Goal: Task Accomplishment & Management: Manage account settings

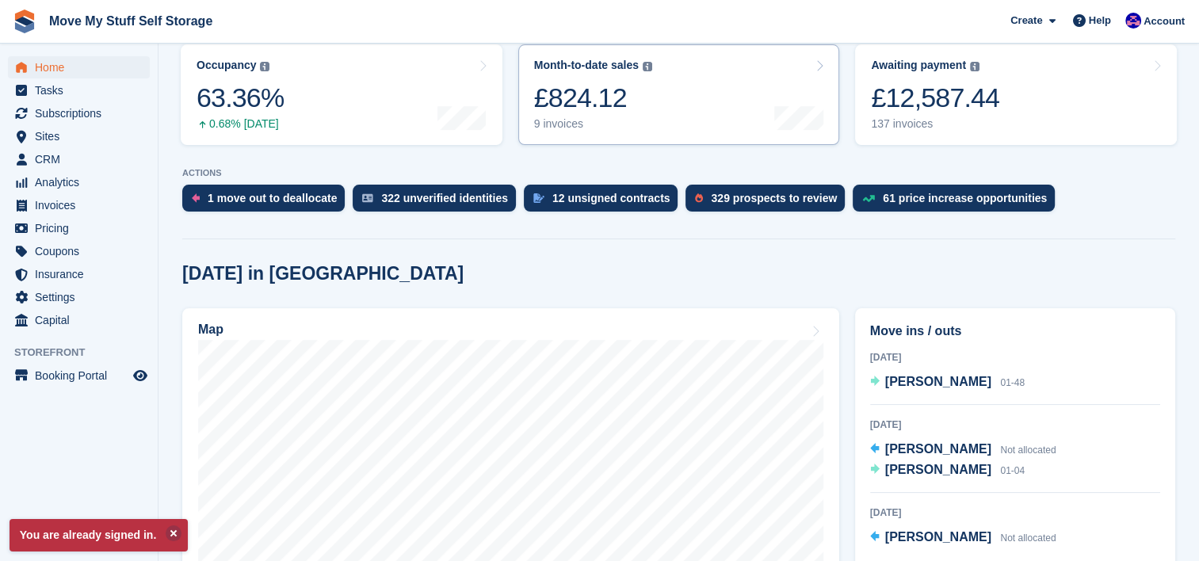
scroll to position [222, 0]
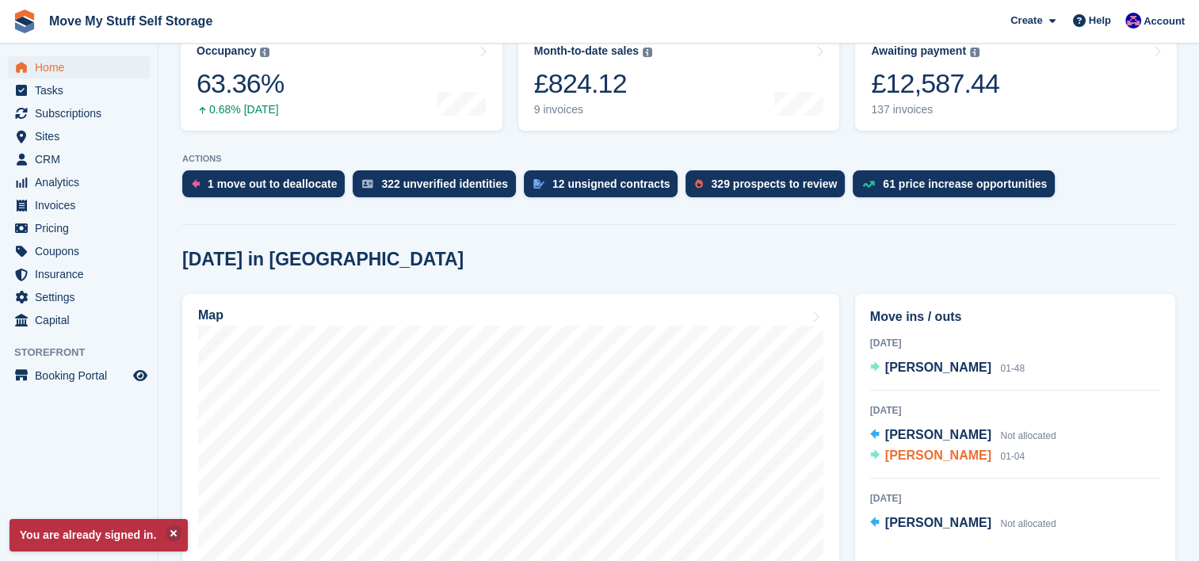
click at [944, 462] on span "[PERSON_NAME]" at bounding box center [938, 455] width 106 height 13
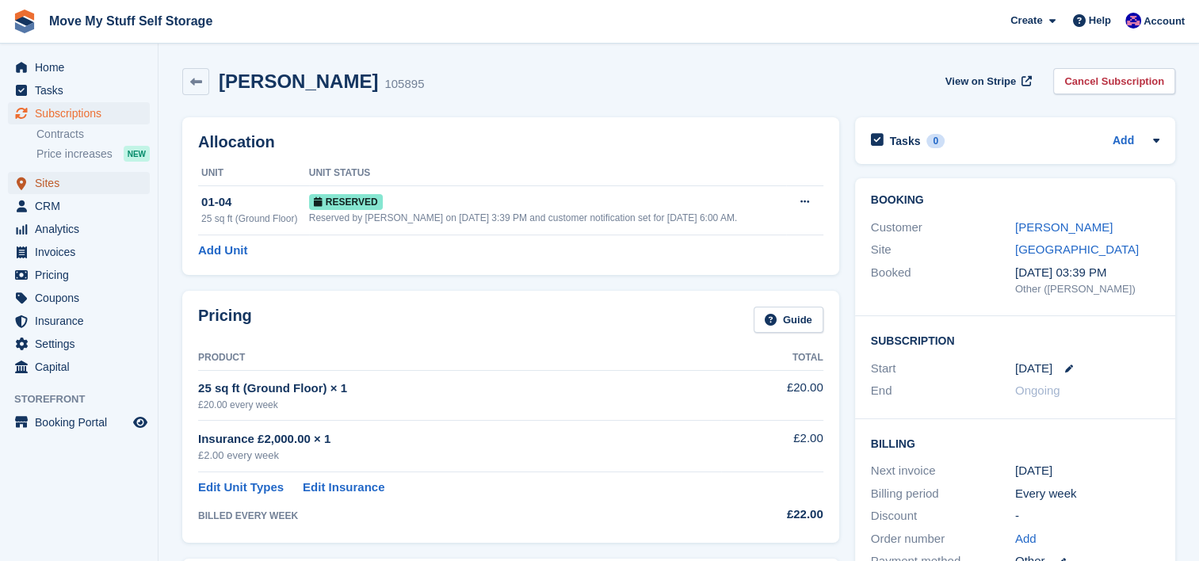
click at [36, 193] on span "Sites" at bounding box center [82, 183] width 95 height 22
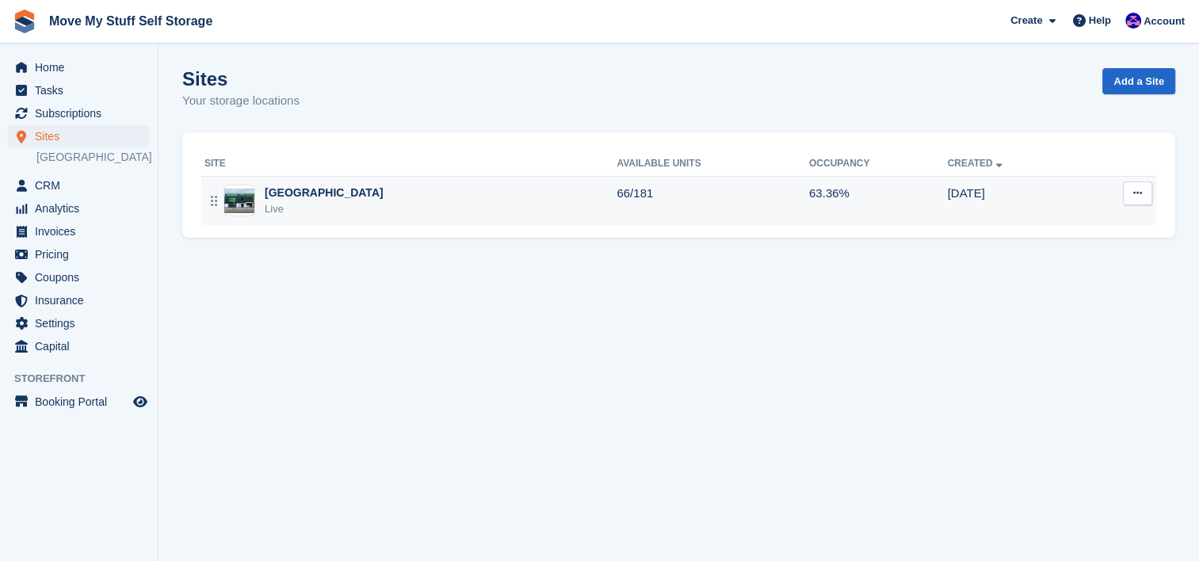
click at [422, 203] on div "Stoke-on-Trent Live" at bounding box center [410, 201] width 412 height 32
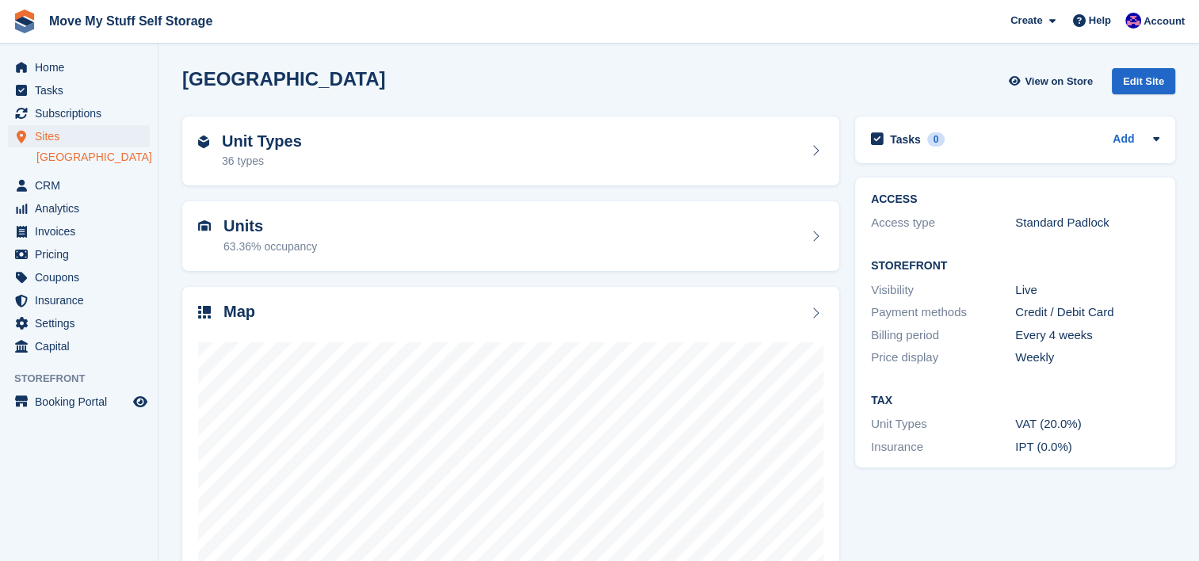
click at [323, 186] on div "Unit Types 36 types" at bounding box center [510, 152] width 673 height 86
click at [316, 168] on div "Unit Types 36 types" at bounding box center [510, 151] width 625 height 38
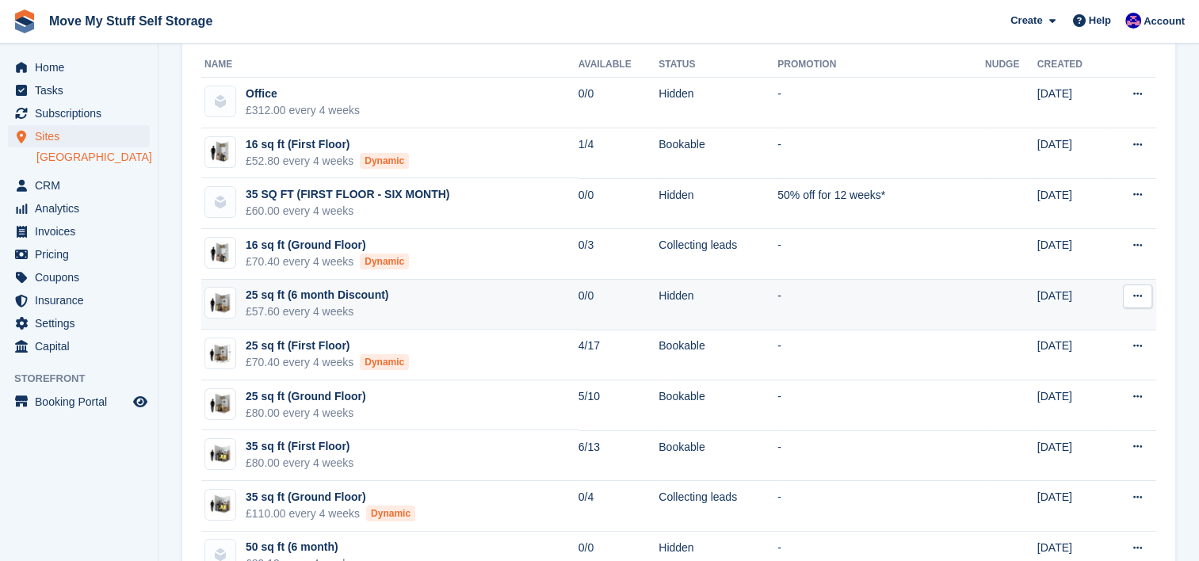
scroll to position [98, 0]
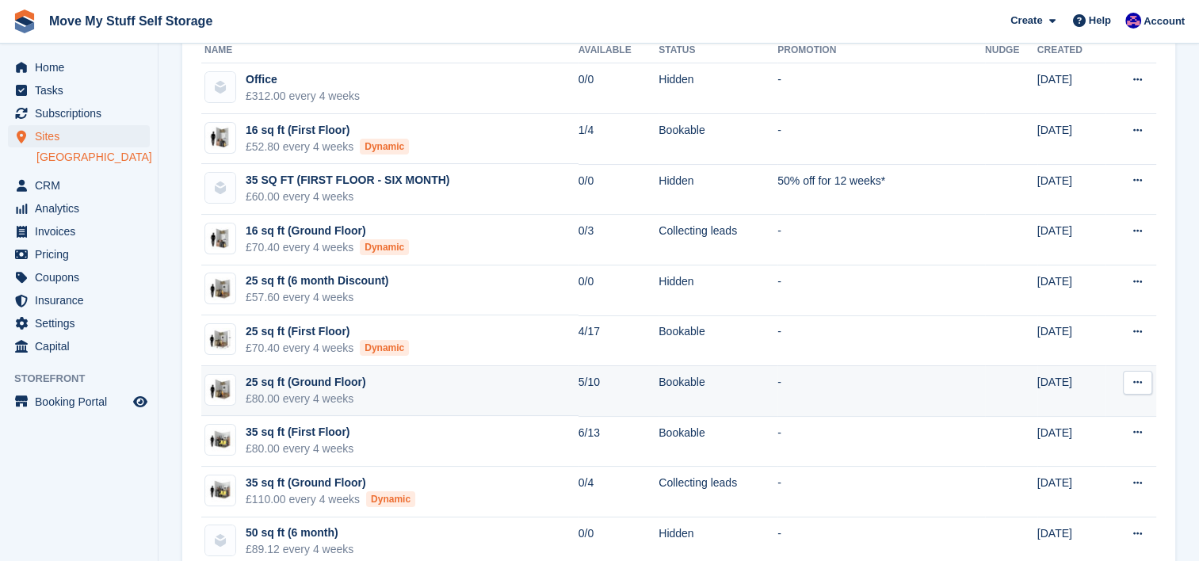
click at [439, 386] on td "25 sq ft (Ground Floor) £80.00 every 4 weeks" at bounding box center [389, 391] width 377 height 51
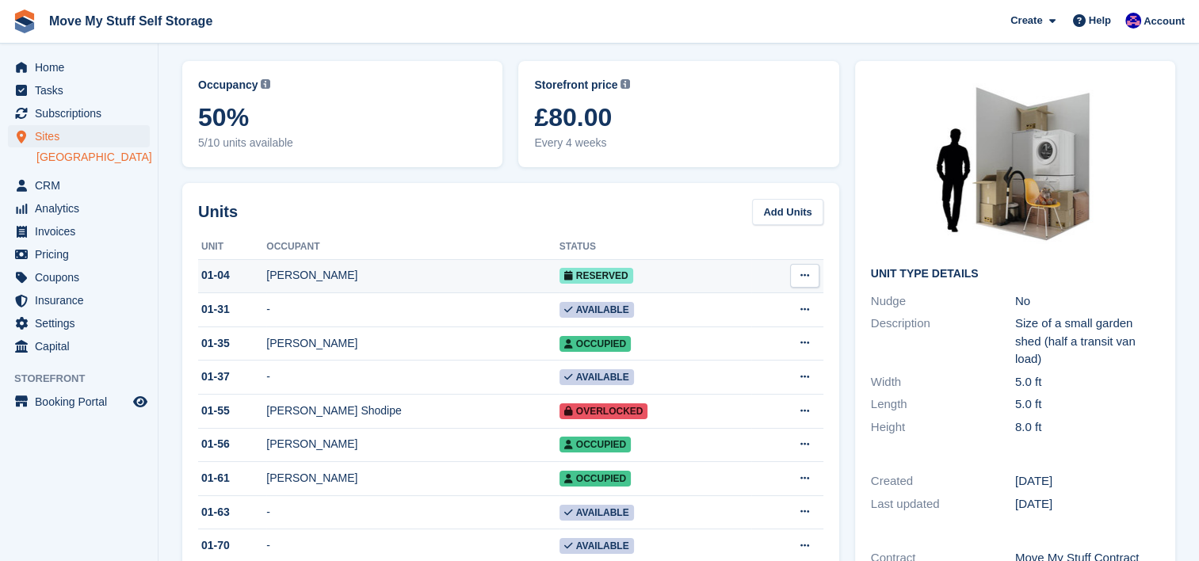
scroll to position [66, 0]
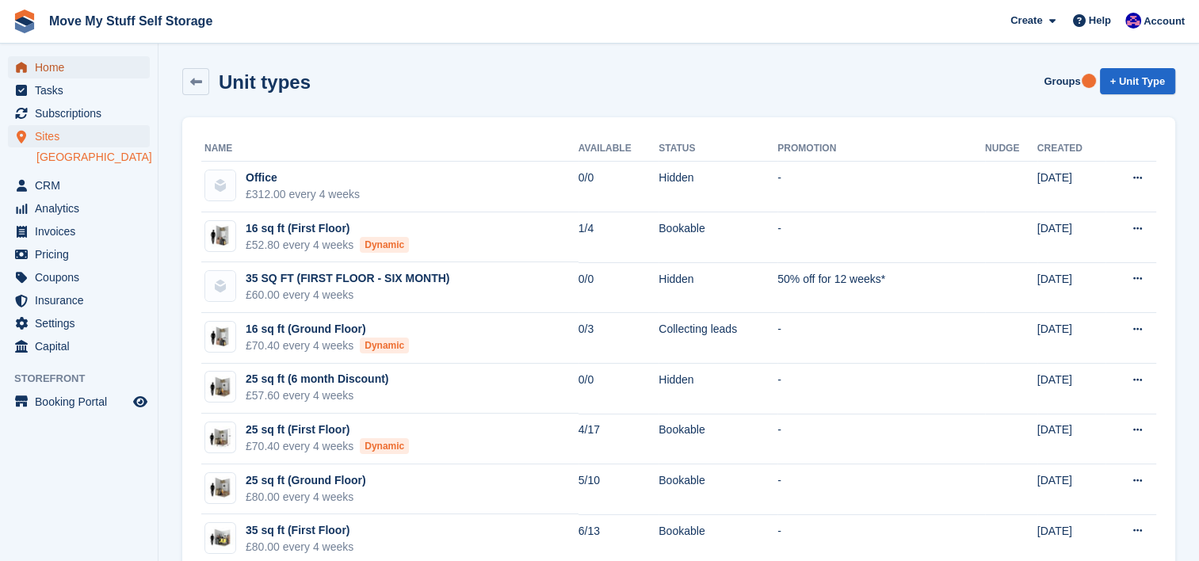
click at [63, 67] on span "Home" at bounding box center [82, 67] width 95 height 22
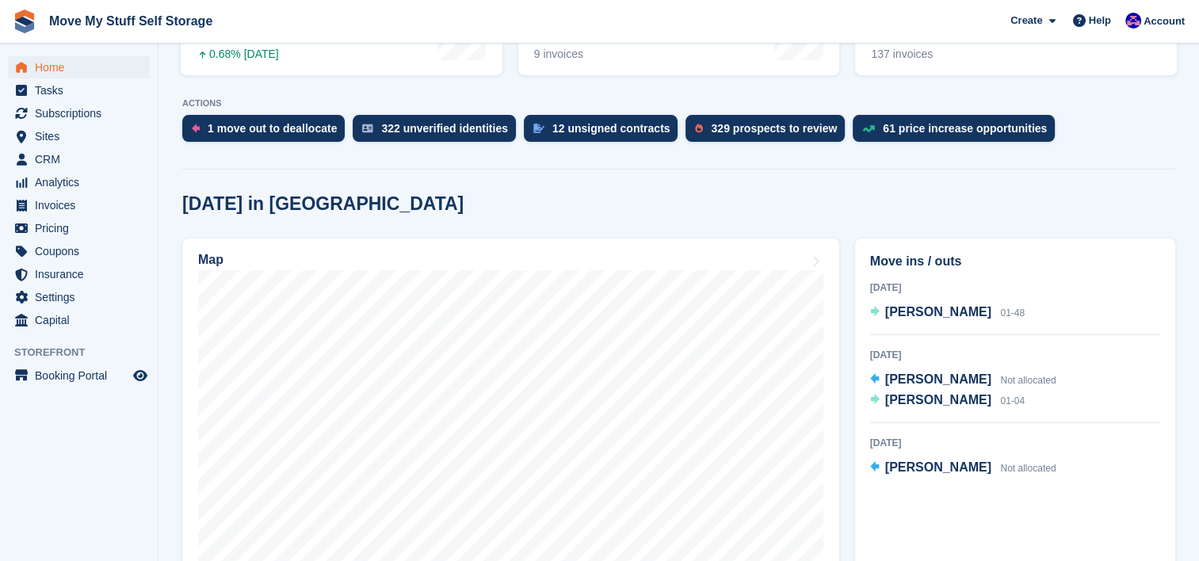
scroll to position [334, 0]
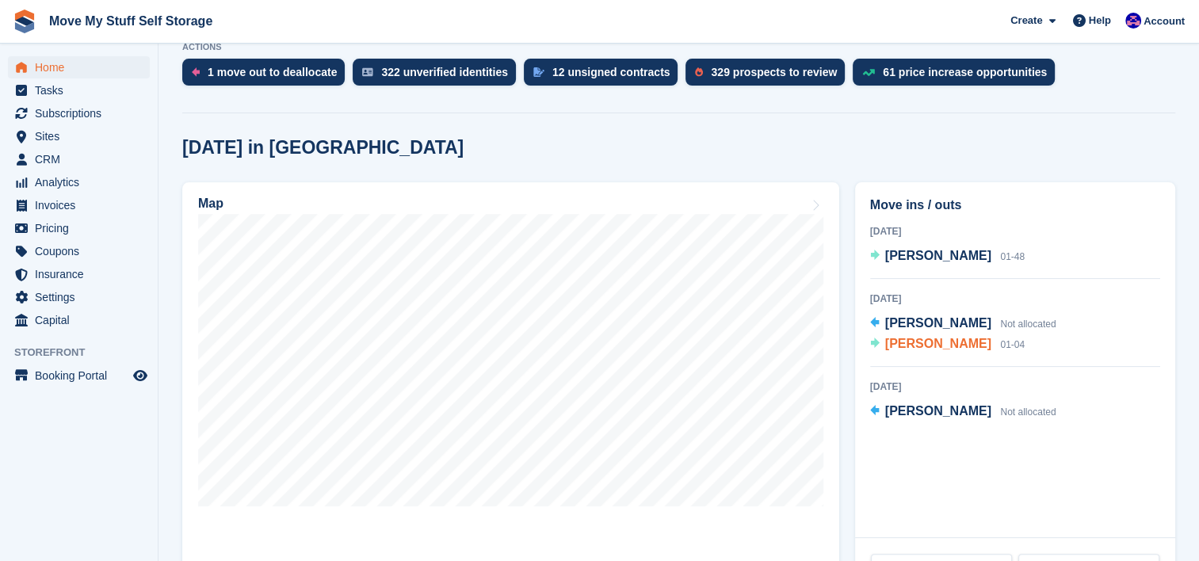
click at [930, 346] on span "[PERSON_NAME]" at bounding box center [938, 343] width 106 height 13
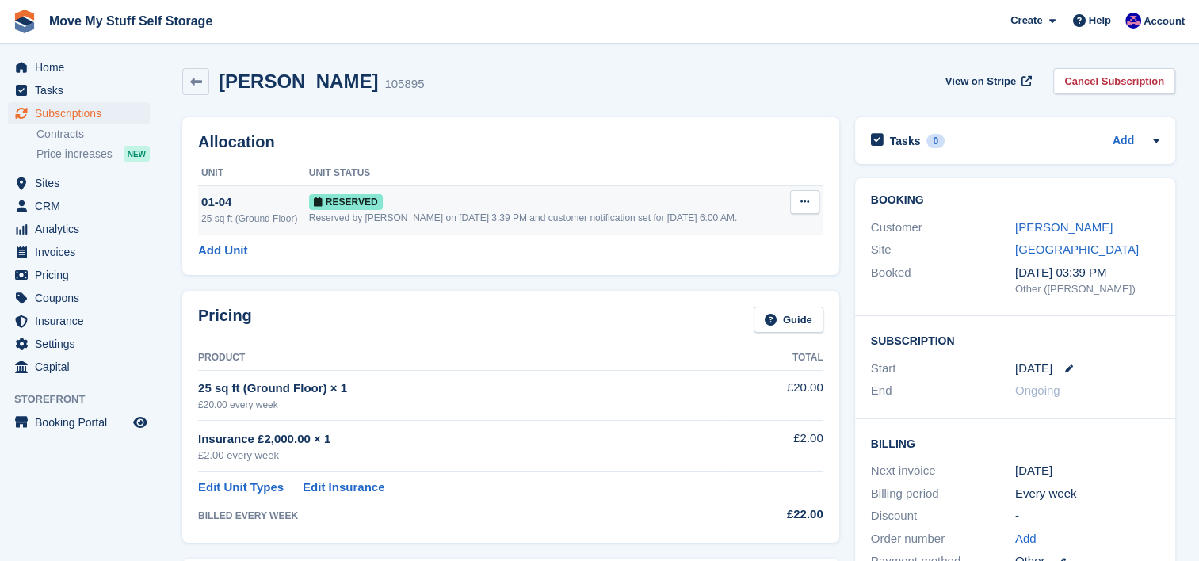
click at [808, 187] on td "Grant Early Access Deallocate" at bounding box center [804, 209] width 37 height 49
click at [800, 200] on icon at bounding box center [804, 202] width 9 height 10
click at [682, 273] on p "Deallocate" at bounding box center [743, 267] width 138 height 21
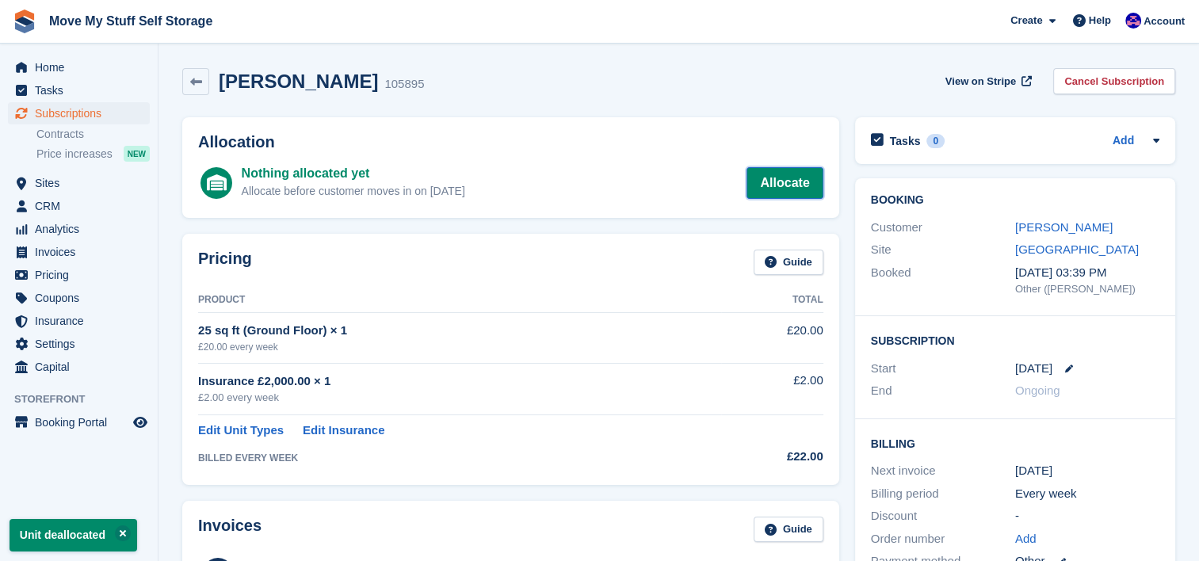
click at [786, 180] on link "Allocate" at bounding box center [785, 183] width 76 height 32
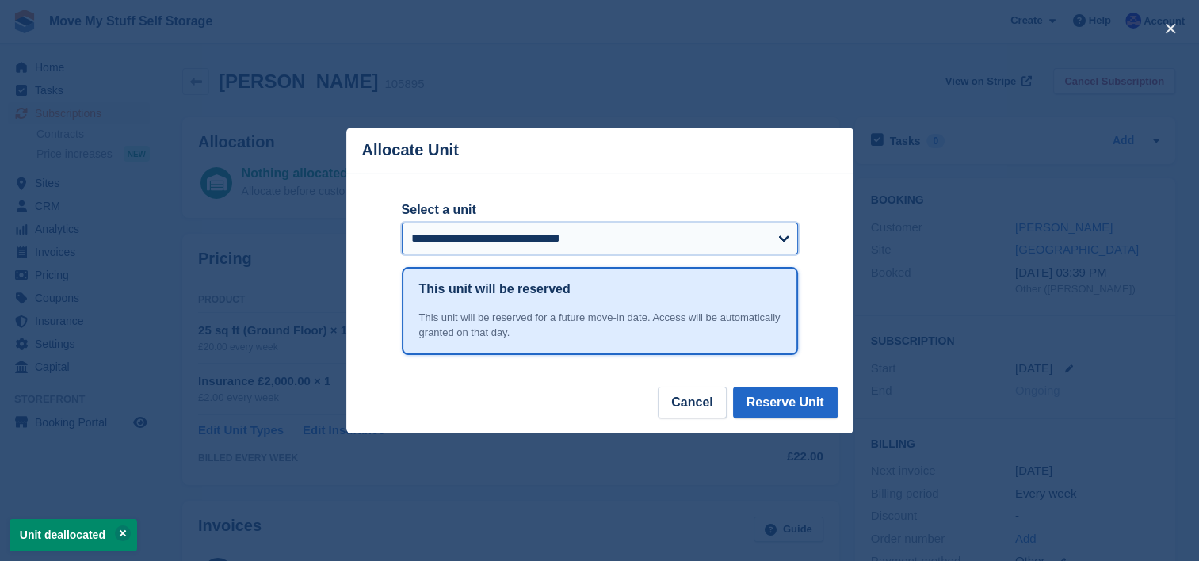
click at [564, 235] on select "**********" at bounding box center [600, 239] width 396 height 32
select select "*****"
click at [402, 223] on select "**********" at bounding box center [600, 239] width 396 height 32
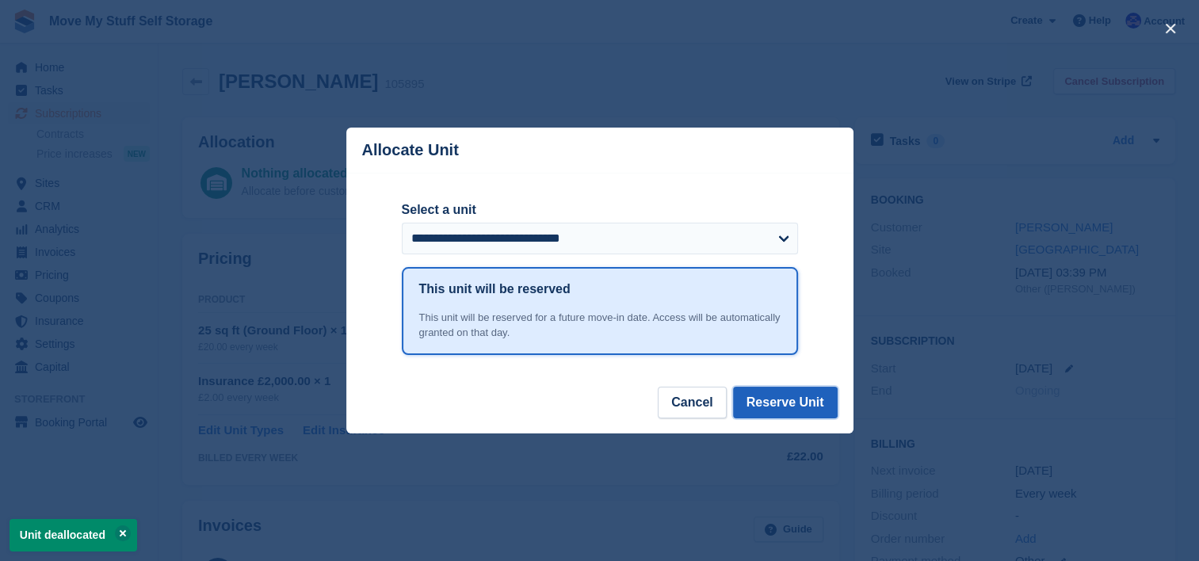
click at [808, 414] on button "Reserve Unit" at bounding box center [785, 403] width 105 height 32
